Goal: Register for event/course

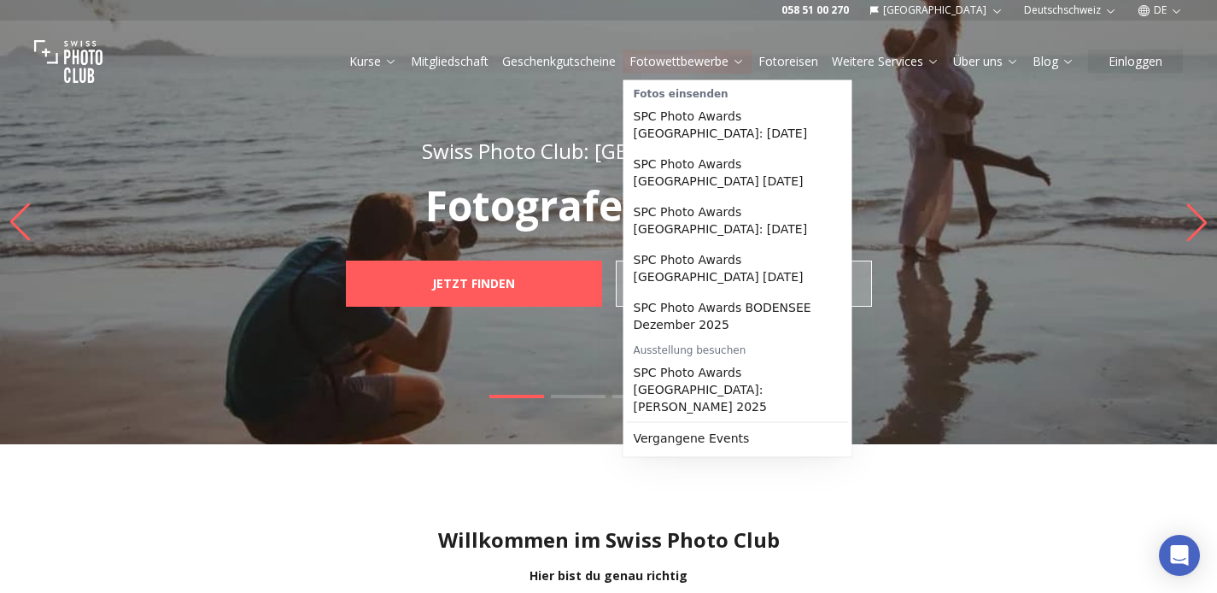
click at [730, 57] on link "Fotowettbewerbe" at bounding box center [687, 61] width 115 height 17
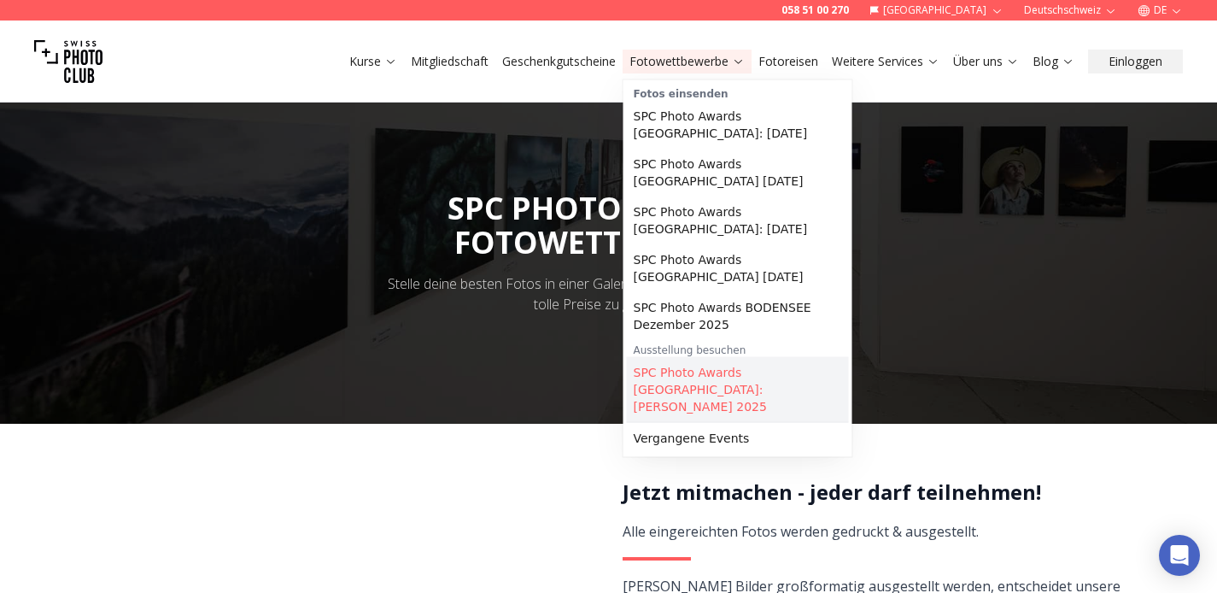
click at [762, 361] on link "SPC Photo Awards [GEOGRAPHIC_DATA]: [PERSON_NAME] 2025" at bounding box center [738, 389] width 222 height 65
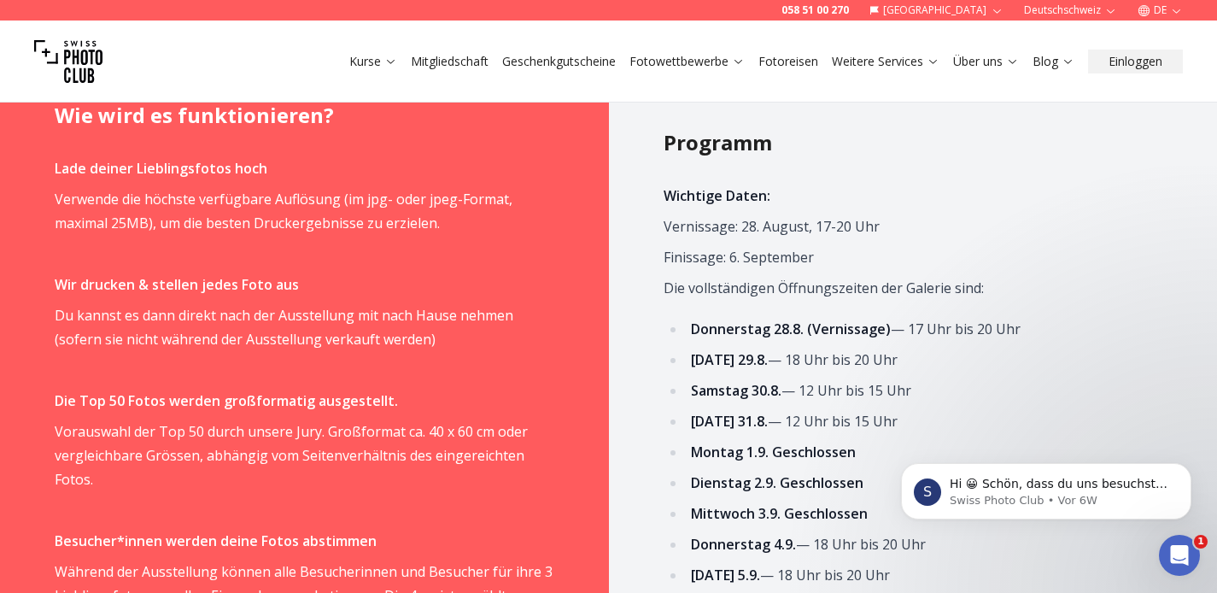
scroll to position [767, 0]
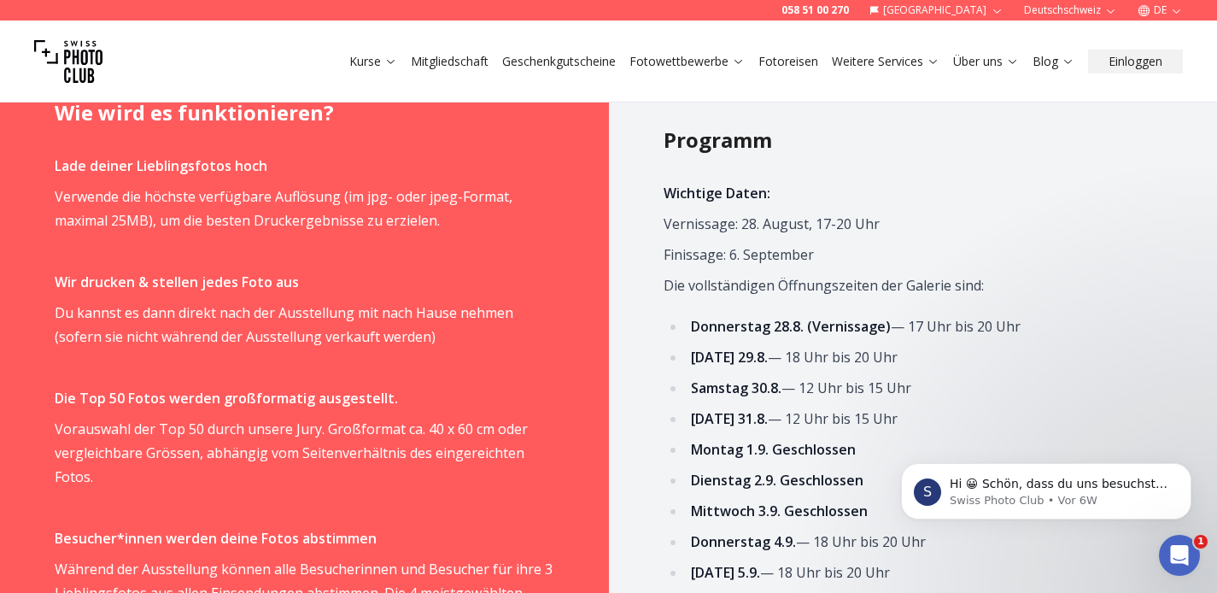
drag, startPoint x: 905, startPoint y: 408, endPoint x: 764, endPoint y: 419, distance: 141.3
click at [764, 419] on li "[DATE] 31.8. — 12 Uhr bis 15 Uhr" at bounding box center [924, 419] width 477 height 24
click at [1042, 422] on li "[DATE] 31.8. — 12 Uhr bis 15 Uhr" at bounding box center [924, 419] width 477 height 24
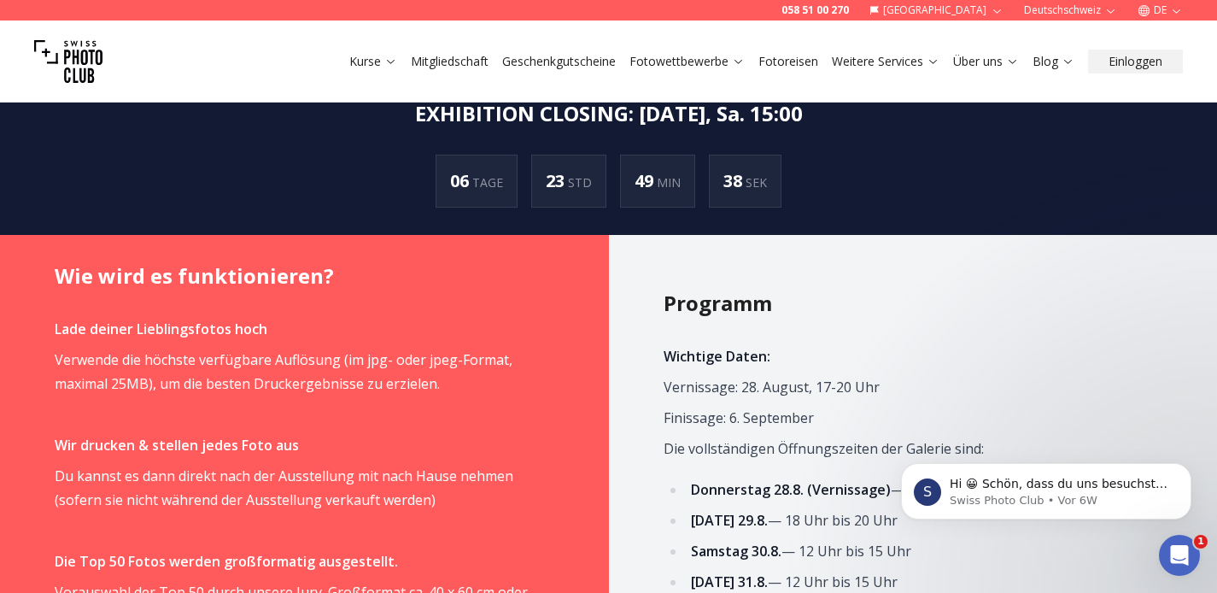
scroll to position [0, 0]
